Goal: Transaction & Acquisition: Purchase product/service

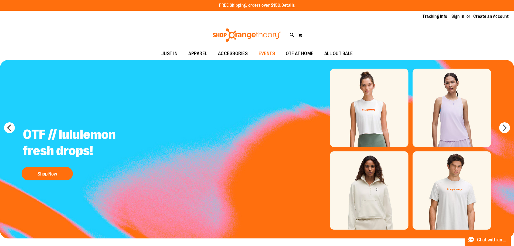
type input "**********"
click at [267, 53] on span "EVENTS" at bounding box center [266, 53] width 16 height 12
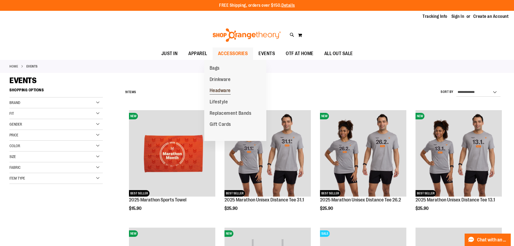
type input "**********"
click at [222, 91] on span "Headware" at bounding box center [220, 91] width 21 height 7
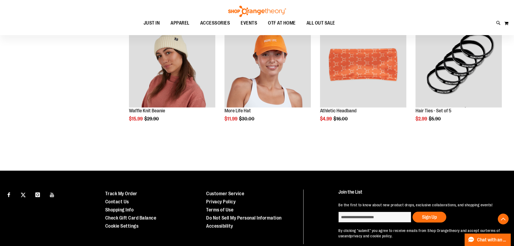
scroll to position [162, 0]
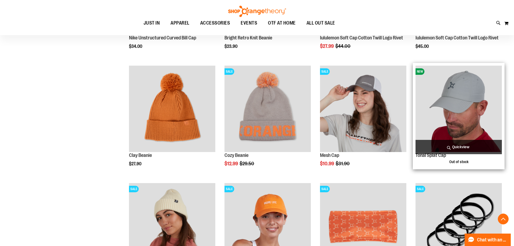
type input "**********"
click at [447, 119] on img "product" at bounding box center [458, 109] width 86 height 86
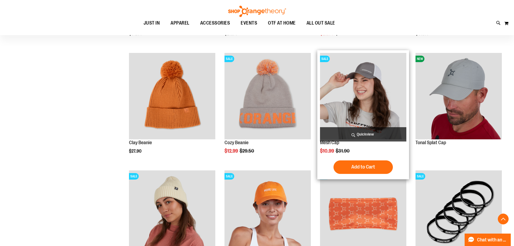
scroll to position [162, 0]
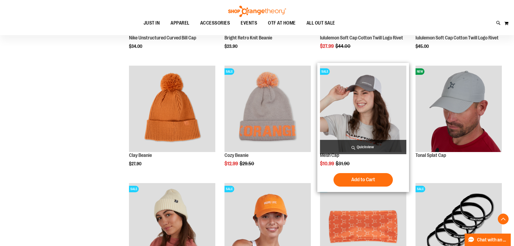
type input "**********"
click at [364, 103] on img "product" at bounding box center [363, 109] width 86 height 86
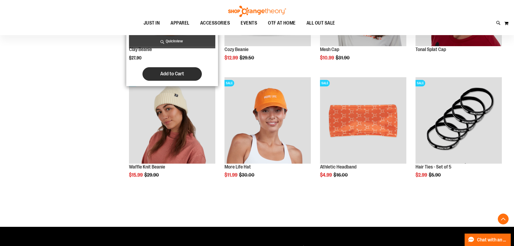
scroll to position [286, 0]
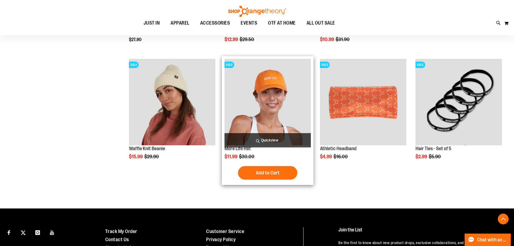
type input "**********"
click at [279, 104] on img "product" at bounding box center [267, 102] width 86 height 86
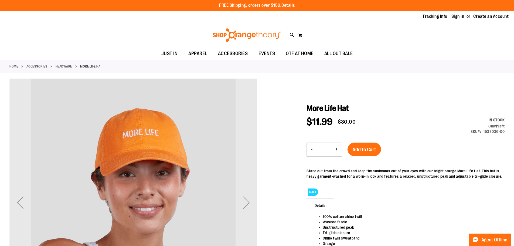
type input "**********"
click at [338, 150] on button "+" at bounding box center [336, 149] width 11 height 13
type input "*"
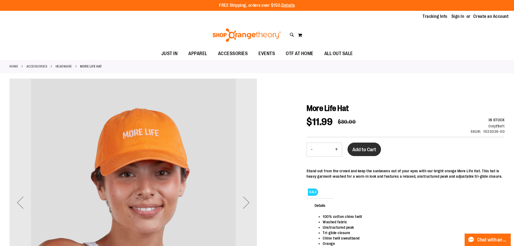
click at [360, 147] on span "Add to Cart" at bounding box center [364, 149] width 24 height 6
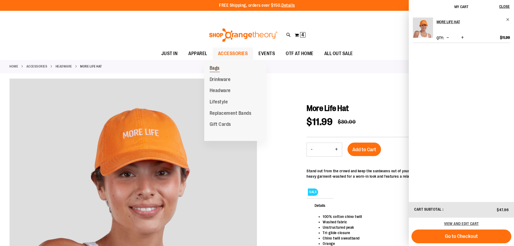
click at [218, 69] on span "Bags" at bounding box center [215, 68] width 10 height 7
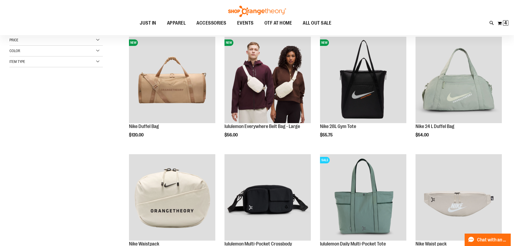
scroll to position [81, 0]
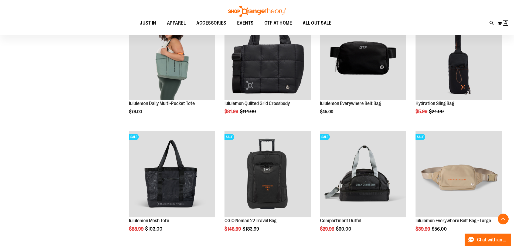
scroll to position [323, 0]
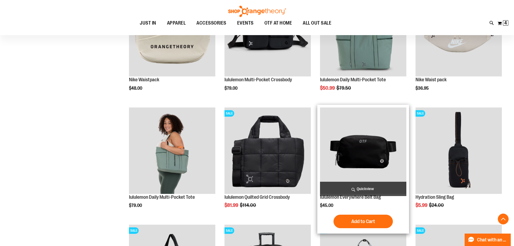
scroll to position [242, 0]
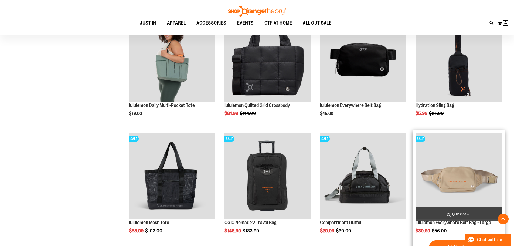
scroll to position [323, 0]
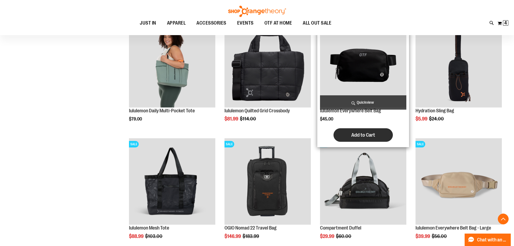
type input "**********"
click at [371, 137] on span "Add to Cart" at bounding box center [363, 135] width 24 height 6
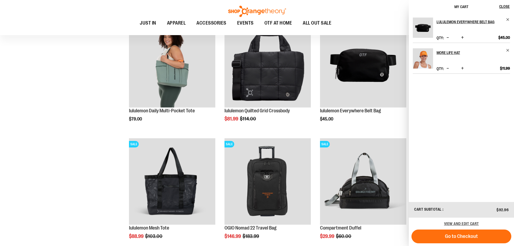
click at [464, 40] on span "Increase product quantity" at bounding box center [462, 37] width 3 height 5
click at [508, 19] on span "Remove item" at bounding box center [508, 20] width 4 height 4
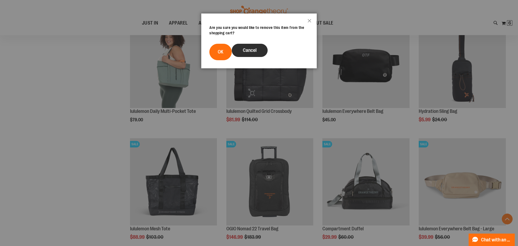
click at [257, 50] on span "Cancel" at bounding box center [250, 49] width 14 height 5
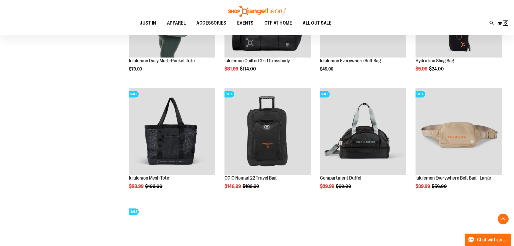
scroll to position [404, 0]
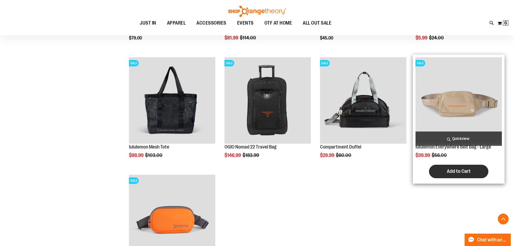
click at [447, 170] on span "Add to Cart" at bounding box center [459, 171] width 24 height 6
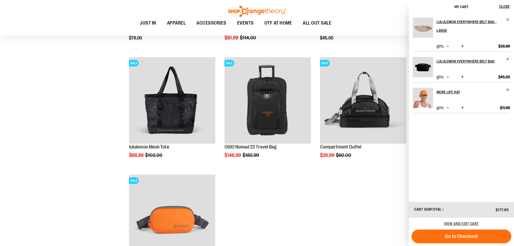
click at [464, 44] on span "Increase product quantity" at bounding box center [462, 45] width 3 height 5
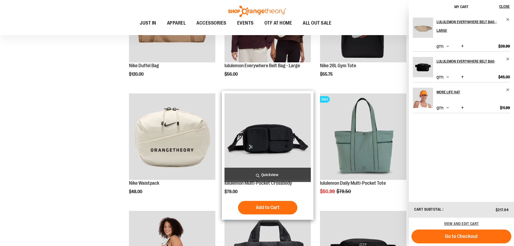
scroll to position [162, 0]
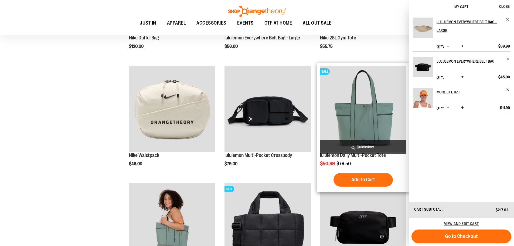
click at [366, 118] on img "product" at bounding box center [363, 109] width 86 height 86
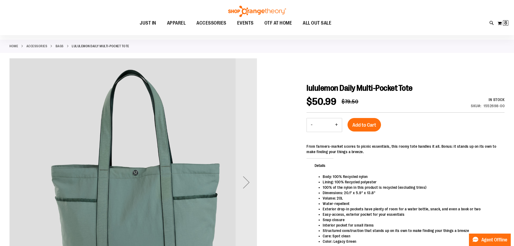
scroll to position [81, 0]
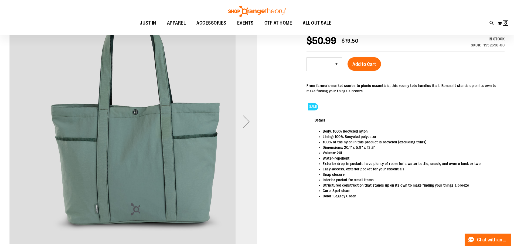
type input "**********"
click at [248, 121] on div "Next" at bounding box center [246, 122] width 22 height 22
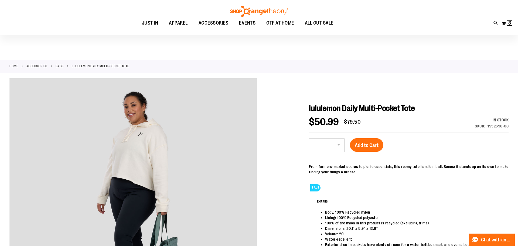
scroll to position [80, 0]
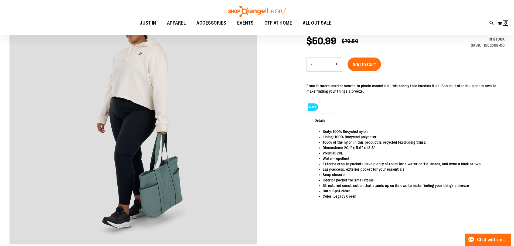
click at [337, 65] on button "+" at bounding box center [336, 64] width 11 height 13
type input "*"
click at [372, 66] on span "Add to Cart" at bounding box center [364, 64] width 24 height 6
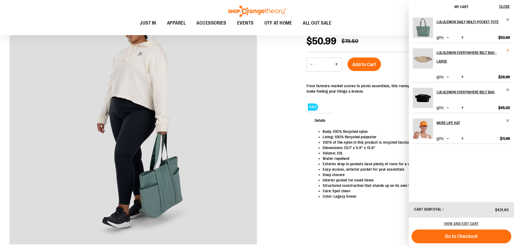
click at [507, 52] on span "Remove item" at bounding box center [508, 50] width 4 height 4
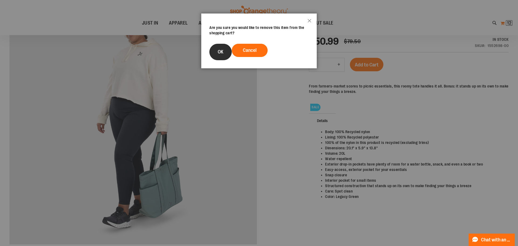
click at [223, 55] on button "OK" at bounding box center [220, 52] width 22 height 16
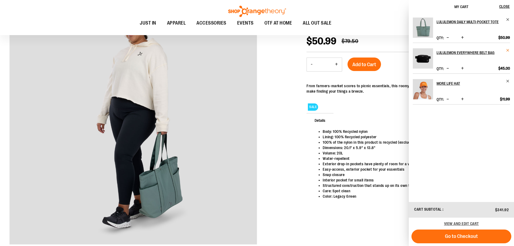
click at [508, 52] on span "Remove item" at bounding box center [508, 50] width 4 height 4
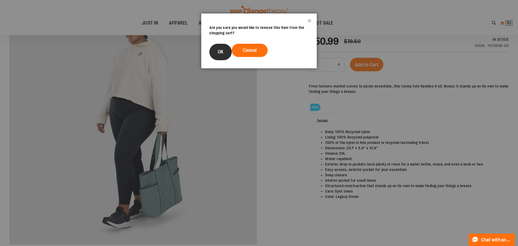
click at [221, 46] on button "OK" at bounding box center [220, 52] width 22 height 16
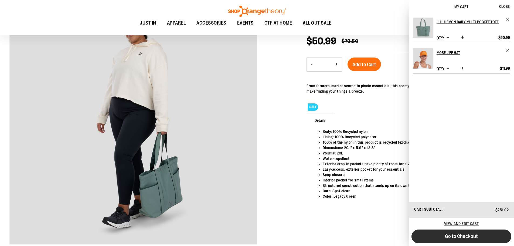
click at [454, 237] on span "Go to Checkout" at bounding box center [461, 236] width 33 height 6
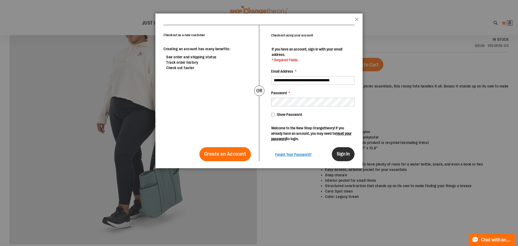
scroll to position [0, 0]
click at [340, 153] on span "Sign In" at bounding box center [343, 153] width 13 height 5
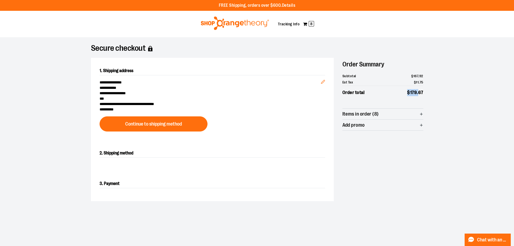
drag, startPoint x: 403, startPoint y: 92, endPoint x: 418, endPoint y: 93, distance: 14.8
click at [418, 93] on li "Order total $ 179 . 67" at bounding box center [382, 91] width 81 height 11
click at [431, 96] on div "**********" at bounding box center [257, 166] width 388 height 259
click at [312, 24] on span "8" at bounding box center [311, 23] width 5 height 5
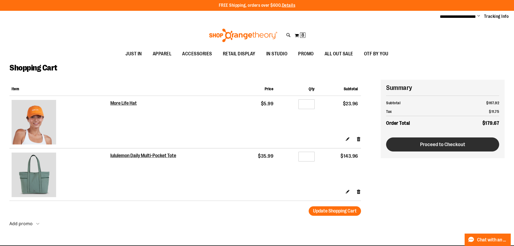
type input "**********"
click at [432, 142] on span "Proceed to Checkout" at bounding box center [442, 144] width 45 height 6
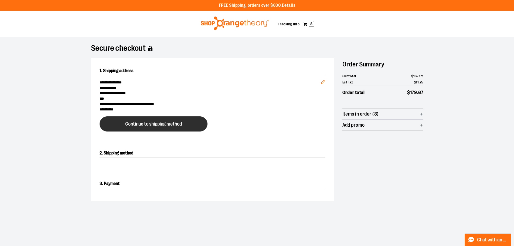
click at [161, 126] on span "Continue to shipping method" at bounding box center [153, 123] width 57 height 5
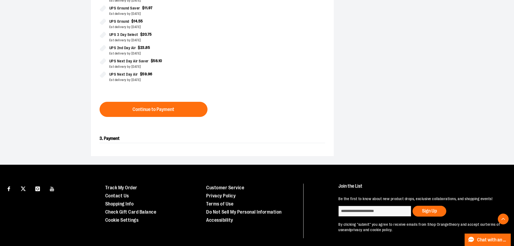
scroll to position [97, 0]
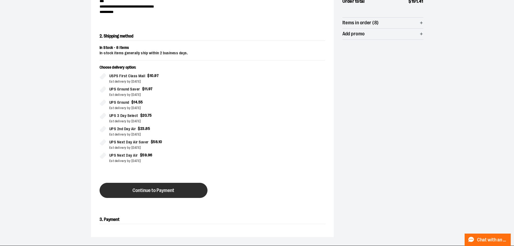
click at [168, 189] on span "Continue to Payment" at bounding box center [153, 190] width 42 height 5
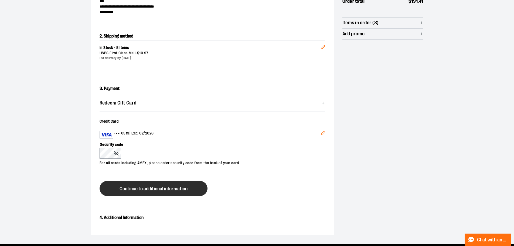
click at [167, 190] on span "Continue to additional information" at bounding box center [153, 188] width 68 height 5
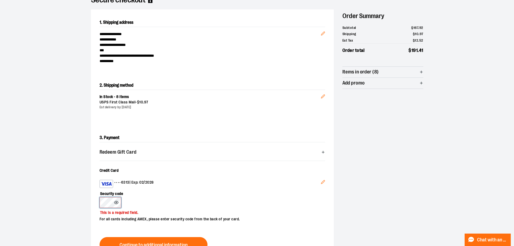
scroll to position [0, 0]
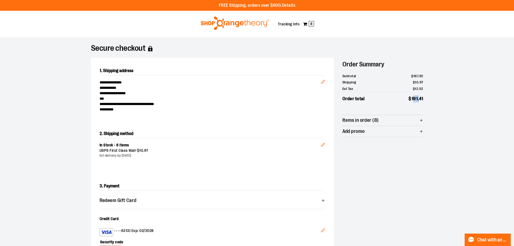
drag, startPoint x: 412, startPoint y: 98, endPoint x: 418, endPoint y: 93, distance: 8.3
click at [418, 93] on li "Order total $ 191 . 41" at bounding box center [382, 97] width 81 height 11
click at [312, 23] on span "8" at bounding box center [311, 23] width 5 height 5
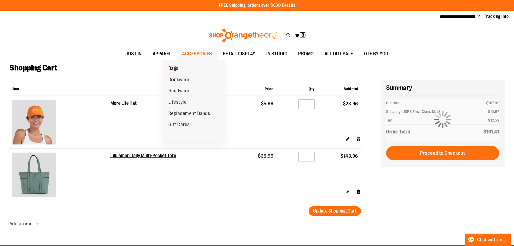
type input "**********"
click at [172, 69] on span "Bags" at bounding box center [173, 69] width 10 height 7
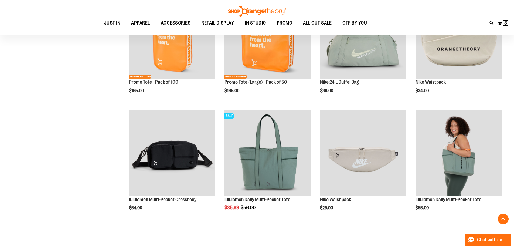
scroll to position [242, 0]
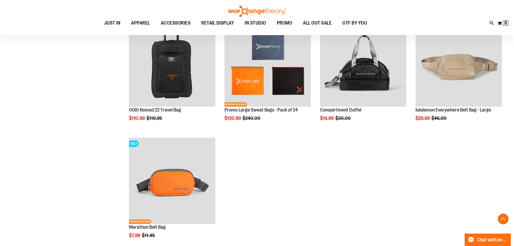
scroll to position [566, 0]
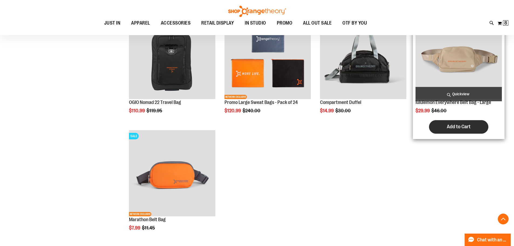
type input "**********"
click at [445, 125] on button "Add to Cart" at bounding box center [458, 126] width 59 height 13
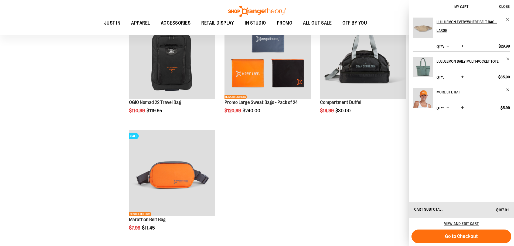
click at [462, 45] on button "Increase product quantity" at bounding box center [462, 46] width 5 height 5
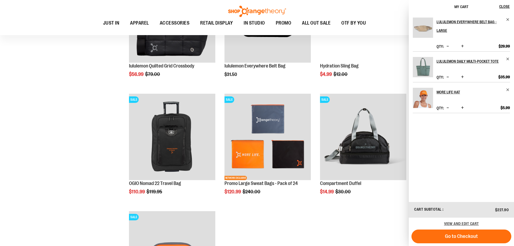
scroll to position [404, 0]
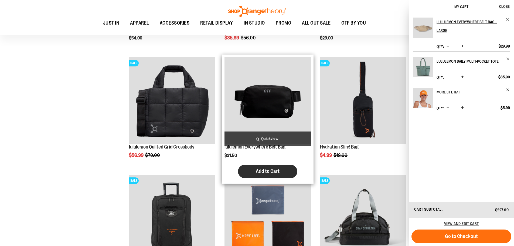
click at [278, 169] on span "Add to Cart" at bounding box center [268, 171] width 24 height 6
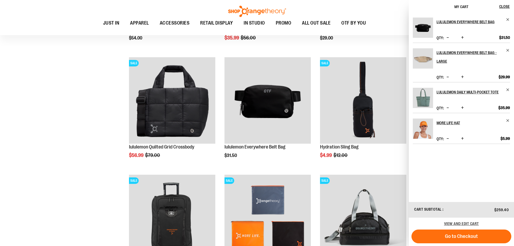
drag, startPoint x: 465, startPoint y: 86, endPoint x: 475, endPoint y: 119, distance: 35.2
click at [475, 119] on ol "lululemon Everywhere Belt Bag Qty * Update $31.50" at bounding box center [461, 81] width 97 height 126
click at [463, 40] on span "Increase product quantity" at bounding box center [462, 37] width 3 height 5
click at [508, 92] on span "Remove item" at bounding box center [508, 90] width 4 height 4
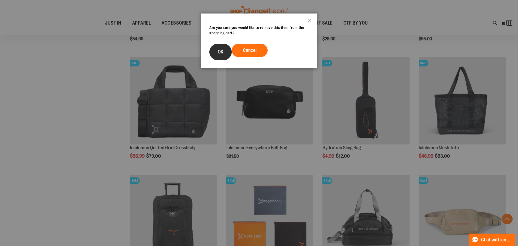
click at [225, 51] on button "OK" at bounding box center [220, 52] width 22 height 16
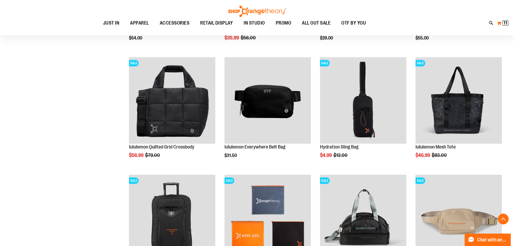
click at [504, 24] on span "11" at bounding box center [505, 22] width 4 height 5
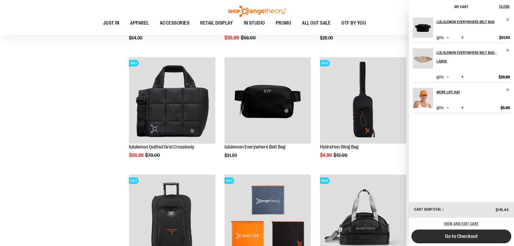
click at [454, 235] on span "Go to Checkout" at bounding box center [461, 236] width 33 height 6
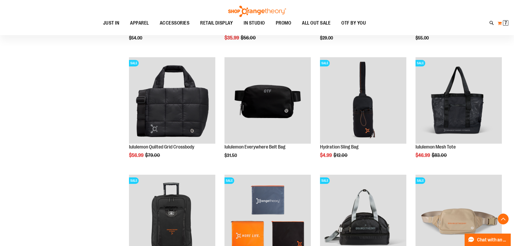
click at [504, 23] on span "7" at bounding box center [505, 22] width 2 height 5
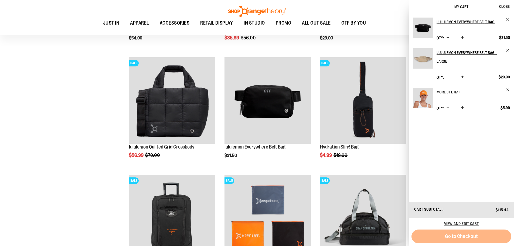
click at [464, 40] on span "Increase product quantity" at bounding box center [462, 37] width 3 height 5
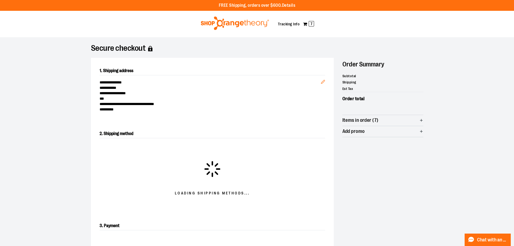
click at [420, 119] on icon "button" at bounding box center [421, 120] width 4 height 4
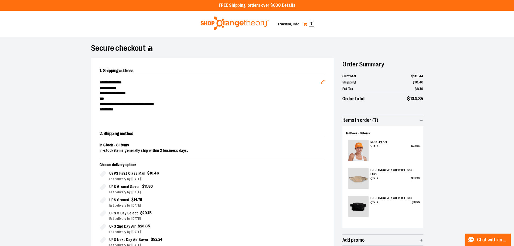
click at [313, 24] on span "7" at bounding box center [311, 23] width 5 height 5
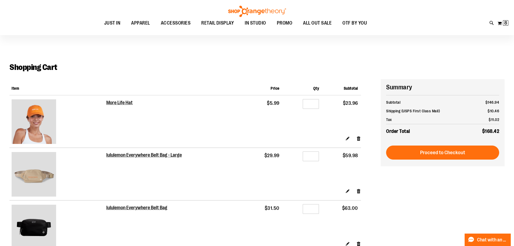
scroll to position [81, 0]
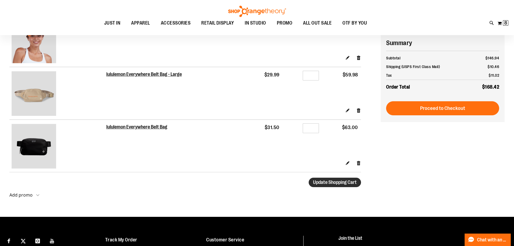
type input "**********"
click at [327, 182] on span "Update Shopping Cart" at bounding box center [335, 181] width 44 height 5
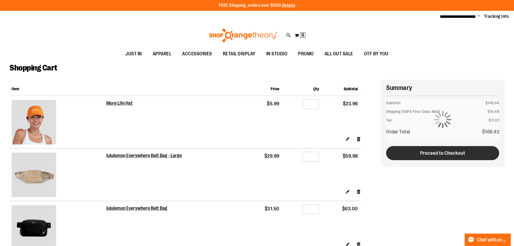
type input "**********"
click at [446, 152] on span "Proceed to Checkout" at bounding box center [442, 153] width 45 height 6
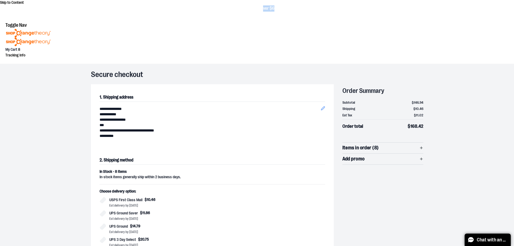
drag, startPoint x: 265, startPoint y: 7, endPoint x: 278, endPoint y: 7, distance: 13.2
click at [278, 7] on p "FREE Shipping, orders over $600. Details" at bounding box center [256, 8] width 71 height 6
click at [51, 29] on img at bounding box center [28, 33] width 46 height 9
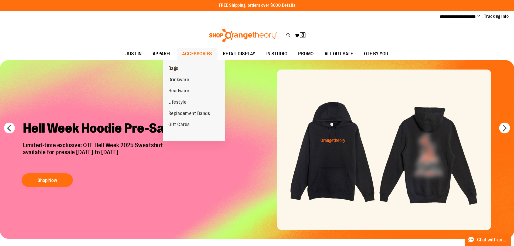
type input "**********"
click at [176, 67] on span "Bags" at bounding box center [173, 69] width 10 height 7
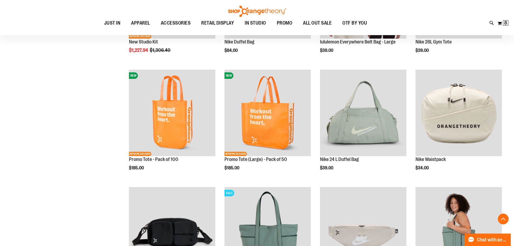
scroll to position [162, 0]
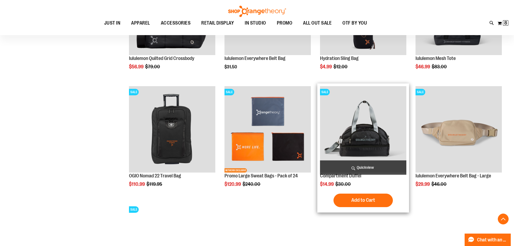
scroll to position [485, 0]
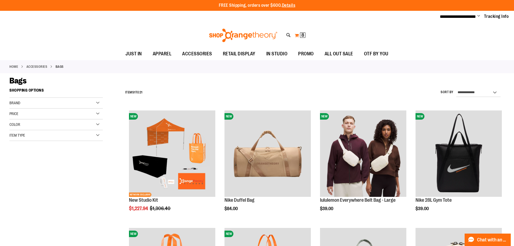
type input "**********"
click at [303, 34] on span "8" at bounding box center [302, 34] width 3 height 5
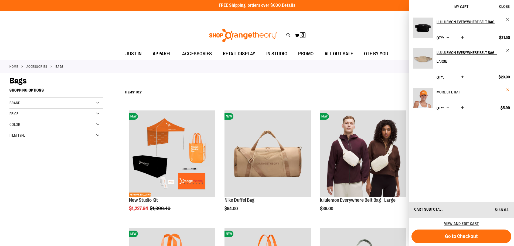
click at [507, 92] on span "Remove item" at bounding box center [508, 90] width 4 height 4
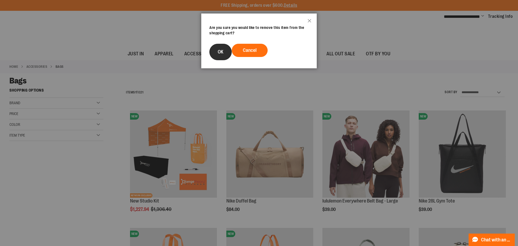
click at [221, 50] on span "OK" at bounding box center [221, 51] width 6 height 5
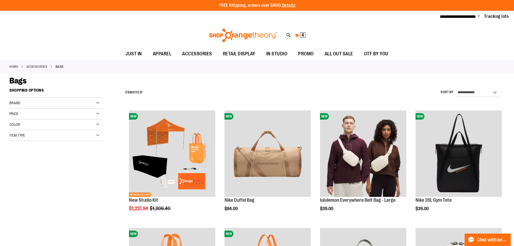
click at [303, 35] on span "4" at bounding box center [302, 34] width 3 height 5
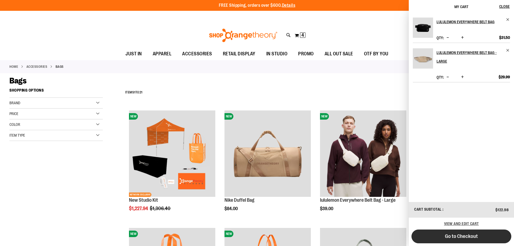
click at [469, 238] on span "Go to Checkout" at bounding box center [461, 236] width 33 height 6
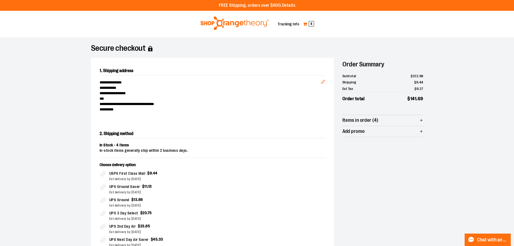
click at [309, 23] on link "My Cart 4" at bounding box center [309, 24] width 12 height 9
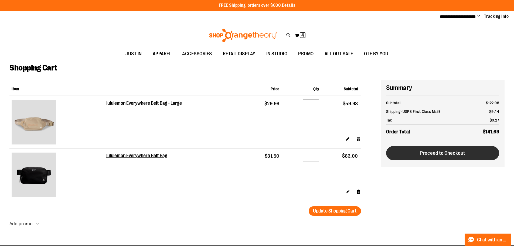
type input "**********"
click at [432, 155] on button "Proceed to Checkout" at bounding box center [442, 153] width 113 height 14
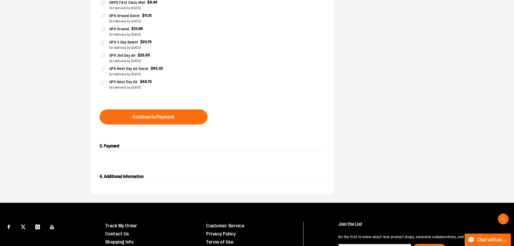
scroll to position [152, 0]
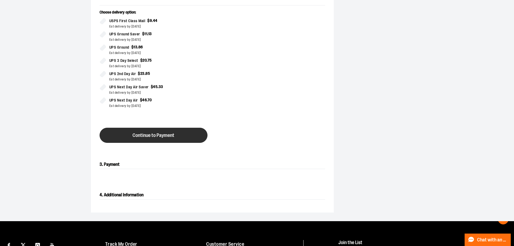
click at [149, 134] on span "Continue to Payment" at bounding box center [153, 135] width 42 height 5
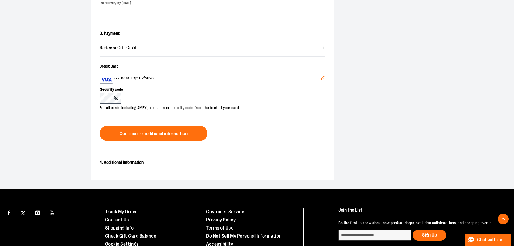
click at [360, 115] on div "**********" at bounding box center [257, 42] width 332 height 275
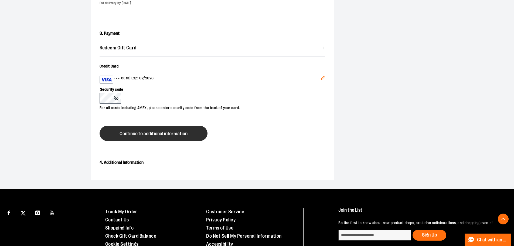
click at [159, 130] on button "Continue to additional information" at bounding box center [154, 133] width 108 height 15
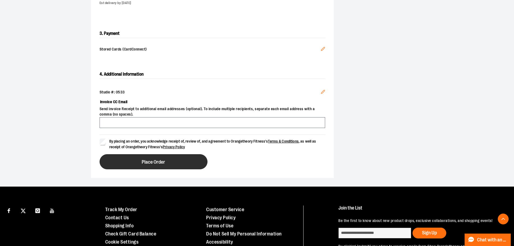
click at [160, 162] on span "Place Order" at bounding box center [153, 161] width 23 height 5
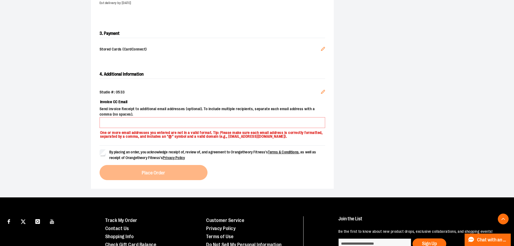
click at [158, 115] on span "Send invoice Receipt to additional email addresses (optional). To include multi…" at bounding box center [212, 111] width 225 height 11
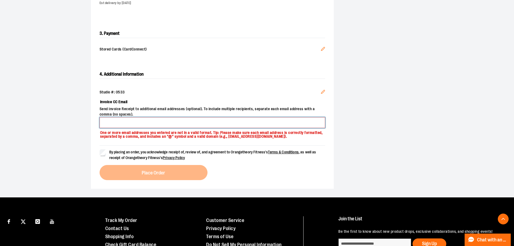
click at [155, 119] on input "Invoice CC Email" at bounding box center [212, 122] width 225 height 11
type input "**********"
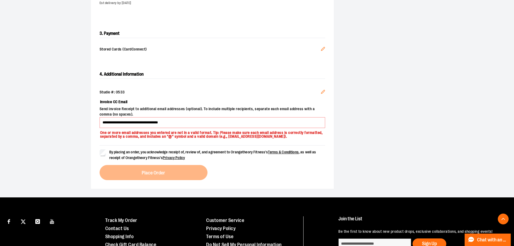
click at [106, 156] on label "By placing an order, you acknowledge receipt of, review of, and agreement to Or…" at bounding box center [212, 154] width 225 height 11
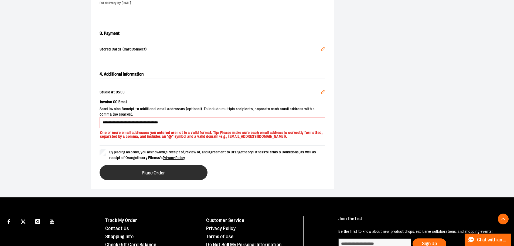
click at [131, 175] on button "Place Order" at bounding box center [154, 172] width 108 height 15
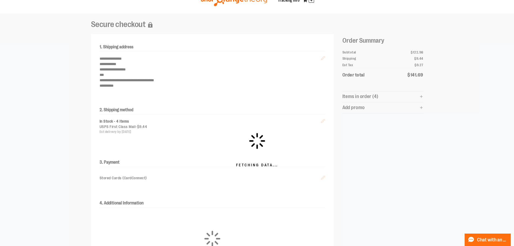
scroll to position [0, 0]
